Goal: Information Seeking & Learning: Learn about a topic

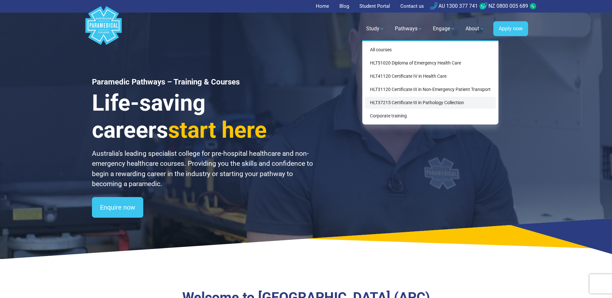
click at [434, 102] on link "HLT37215 Certificate III in Pathology Collection" at bounding box center [430, 103] width 131 height 12
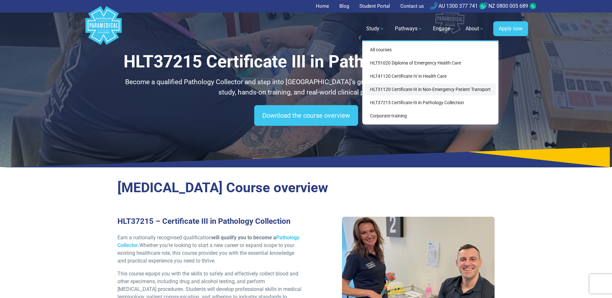
click at [427, 90] on link "HLT31120 Certificate III in Non-Emergency Patient Transport" at bounding box center [430, 90] width 131 height 12
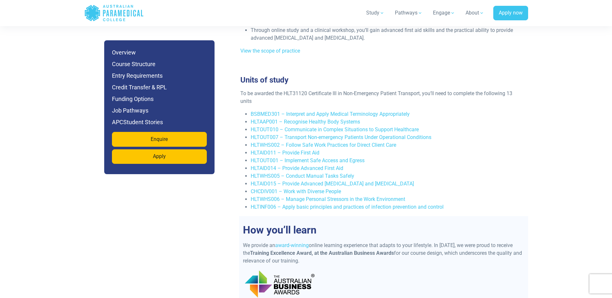
scroll to position [1194, 0]
